Goal: Communication & Community: Answer question/provide support

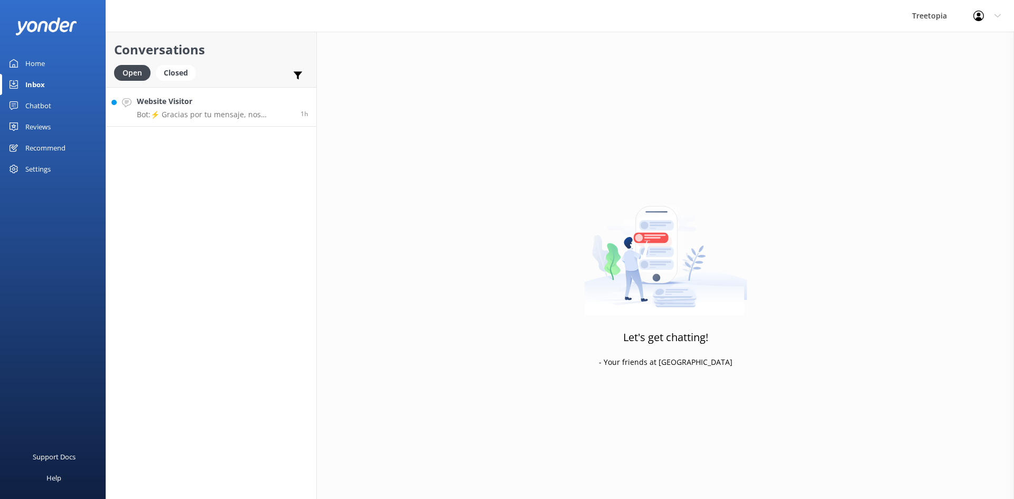
click at [215, 109] on div "Website Visitor Bot: ⚡ Gracias por tu mensaje, nos pondremos en contacto contig…" at bounding box center [215, 107] width 156 height 23
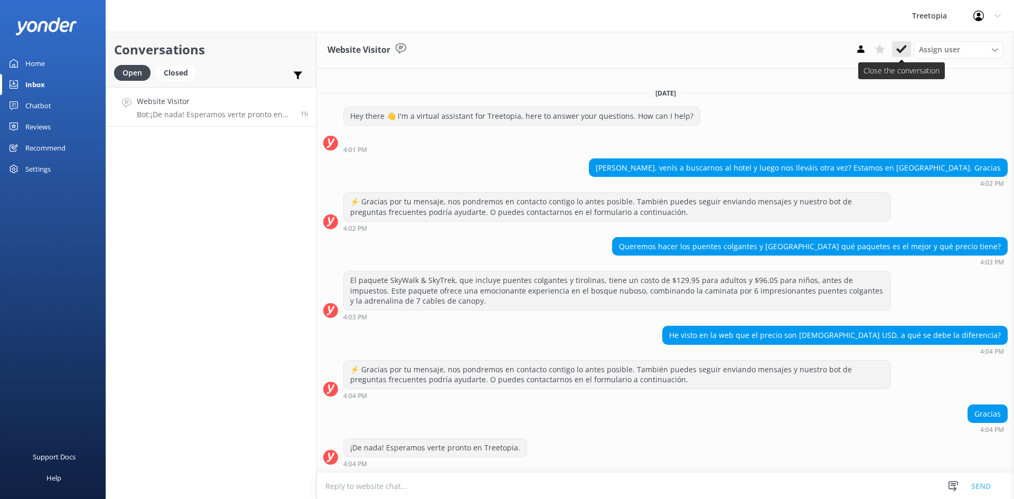
click at [905, 47] on use at bounding box center [901, 49] width 11 height 8
